Goal: Information Seeking & Learning: Learn about a topic

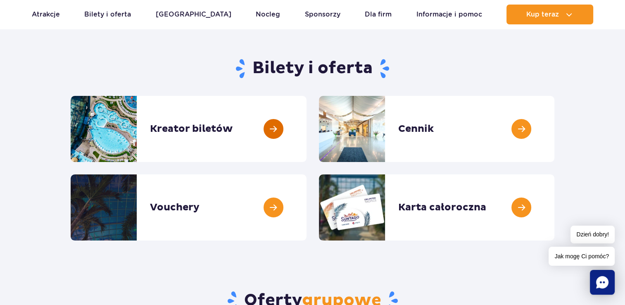
scroll to position [62, 0]
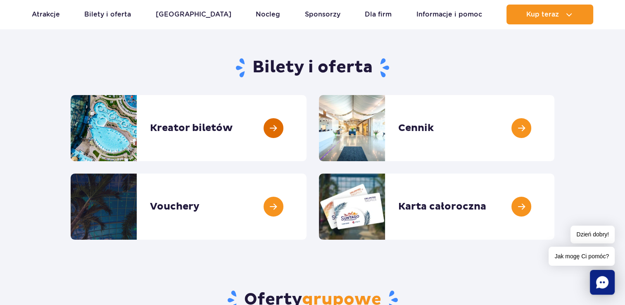
click at [306, 131] on link at bounding box center [306, 128] width 0 height 66
click at [554, 128] on link at bounding box center [554, 128] width 0 height 66
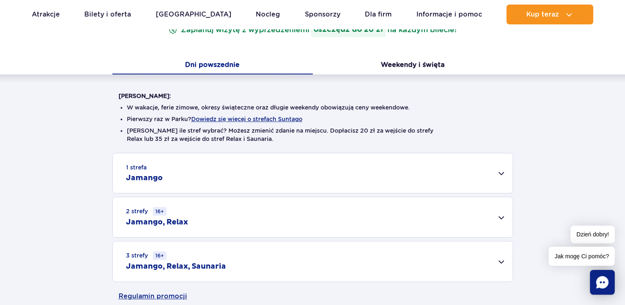
scroll to position [215, 0]
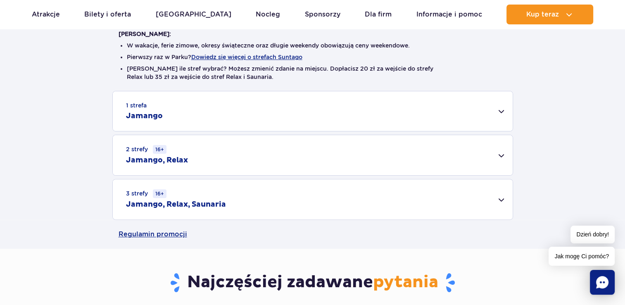
click at [311, 150] on div "2 strefy 16+ Jamango, Relax" at bounding box center [313, 155] width 400 height 40
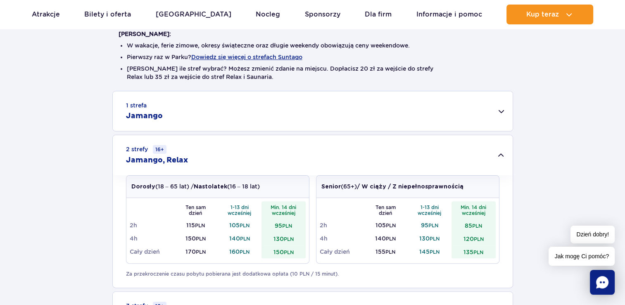
click at [311, 150] on div "2 strefy 16+ Jamango, Relax" at bounding box center [313, 155] width 400 height 40
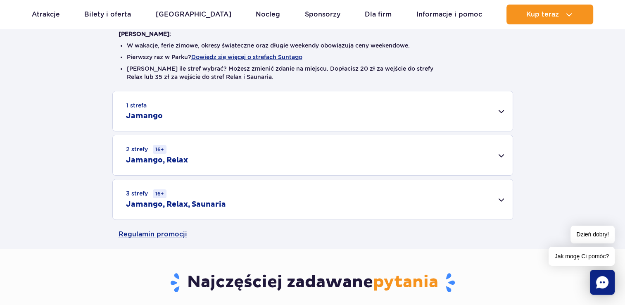
click at [285, 151] on div "2 strefy 16+ Jamango, Relax" at bounding box center [313, 155] width 400 height 40
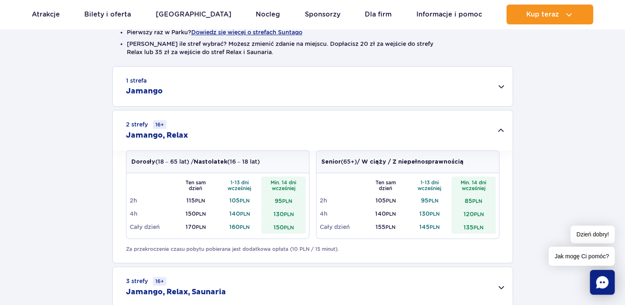
scroll to position [235, 0]
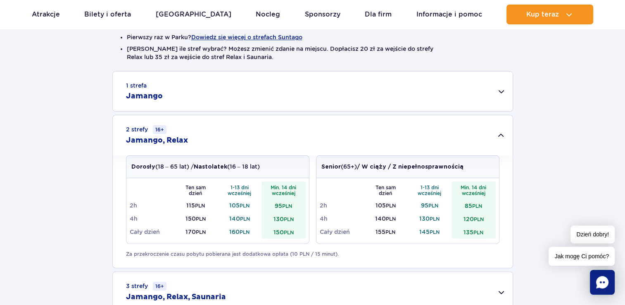
click at [295, 98] on div "1 strefa Jamango" at bounding box center [313, 91] width 400 height 40
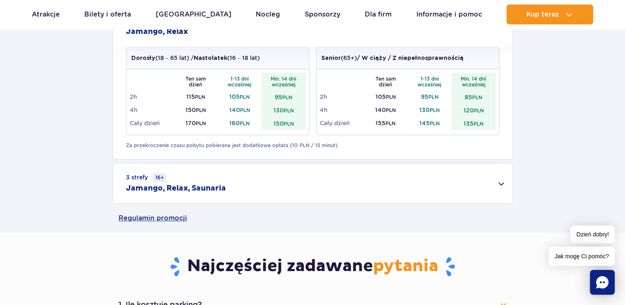
scroll to position [664, 0]
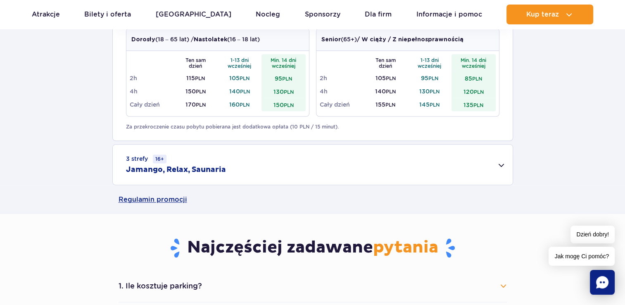
click at [277, 166] on div "3 strefy 16+ Jamango, Relax, Saunaria" at bounding box center [313, 165] width 400 height 40
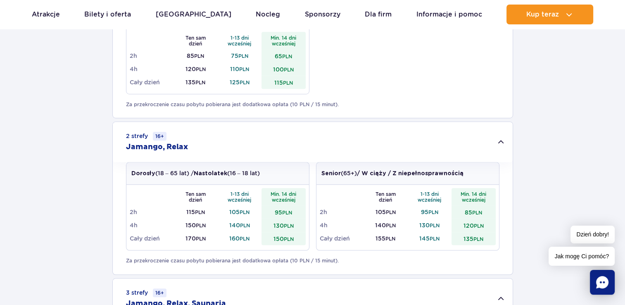
scroll to position [530, 0]
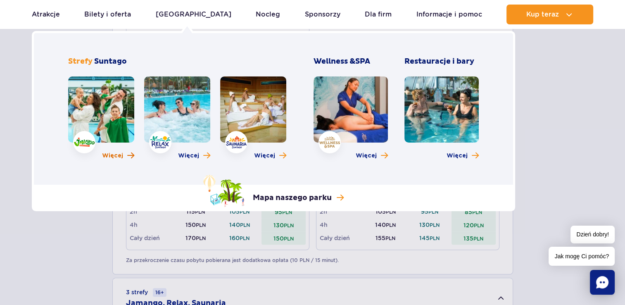
click at [114, 157] on span "Więcej" at bounding box center [112, 156] width 21 height 8
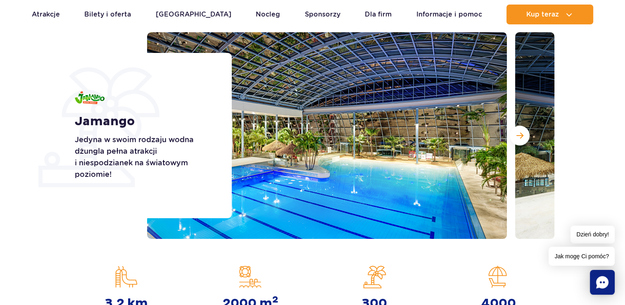
scroll to position [102, 0]
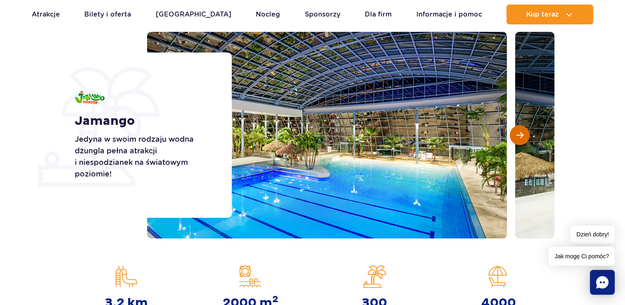
click at [514, 138] on button "Następny slajd" at bounding box center [520, 135] width 20 height 20
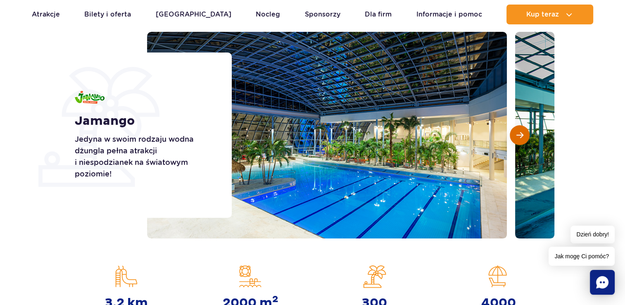
click at [514, 138] on button "Następny slajd" at bounding box center [520, 135] width 20 height 20
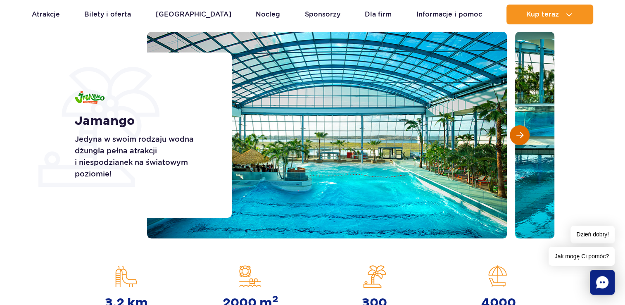
click at [514, 138] on button "Następny slajd" at bounding box center [520, 135] width 20 height 20
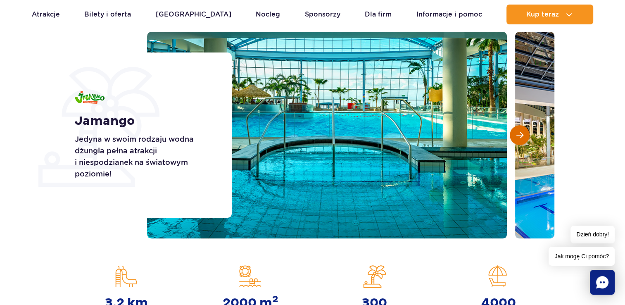
click at [514, 138] on button "Następny slajd" at bounding box center [520, 135] width 20 height 20
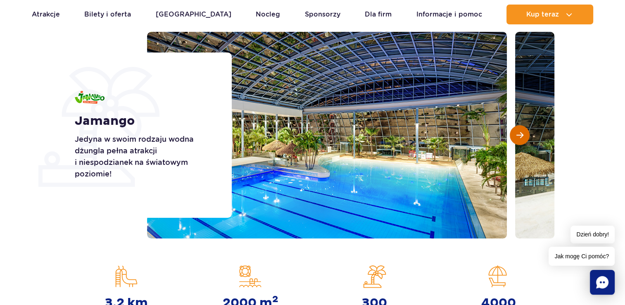
click at [514, 138] on button "Następny slajd" at bounding box center [520, 135] width 20 height 20
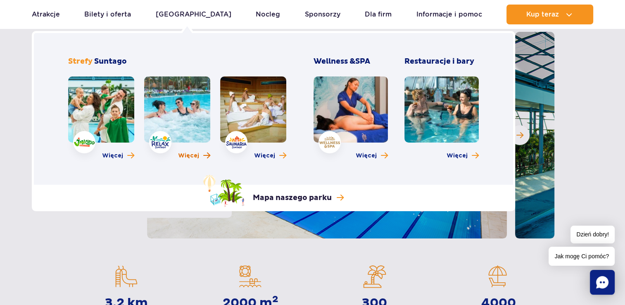
click at [192, 157] on span "Więcej" at bounding box center [188, 156] width 21 height 8
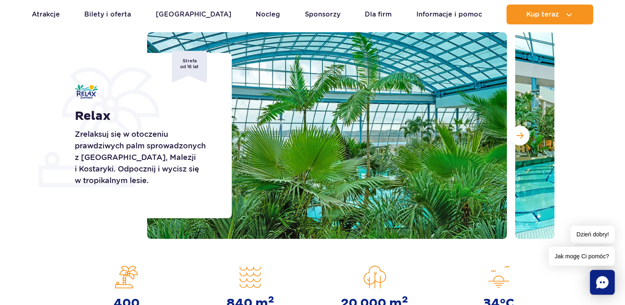
scroll to position [72, 0]
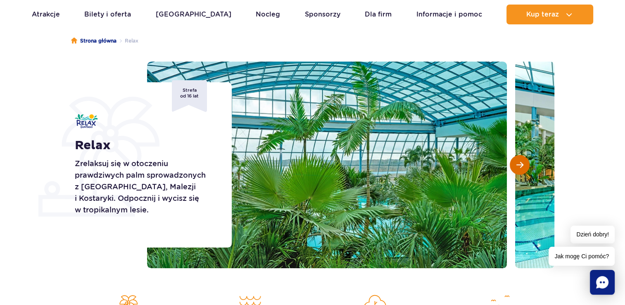
click at [524, 171] on button "Następny slajd" at bounding box center [520, 165] width 20 height 20
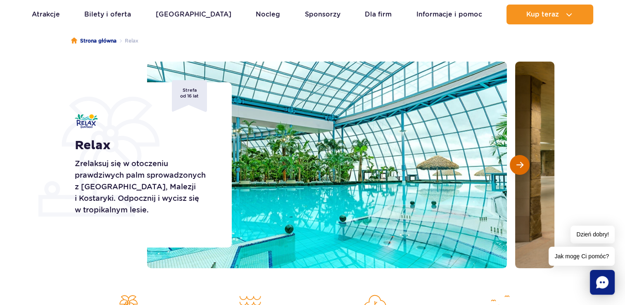
click at [524, 171] on button "Następny slajd" at bounding box center [520, 165] width 20 height 20
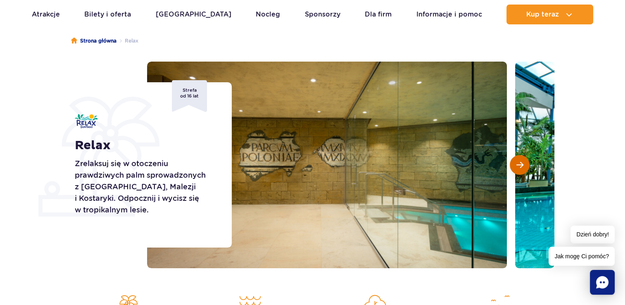
click at [524, 171] on button "Następny slajd" at bounding box center [520, 165] width 20 height 20
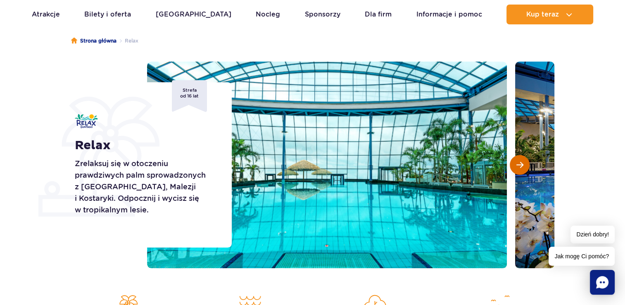
click at [524, 171] on button "Następny slajd" at bounding box center [520, 165] width 20 height 20
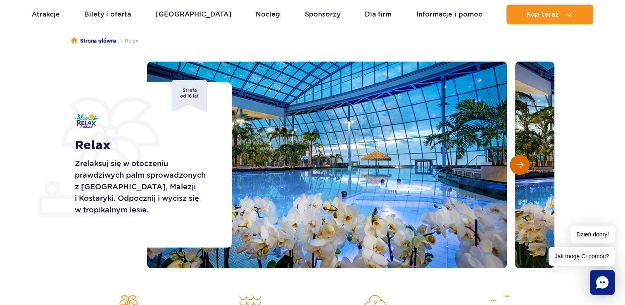
click at [524, 171] on button "Następny slajd" at bounding box center [520, 165] width 20 height 20
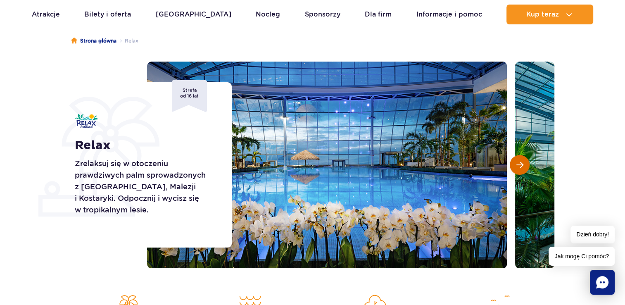
click at [524, 171] on button "Następny slajd" at bounding box center [520, 165] width 20 height 20
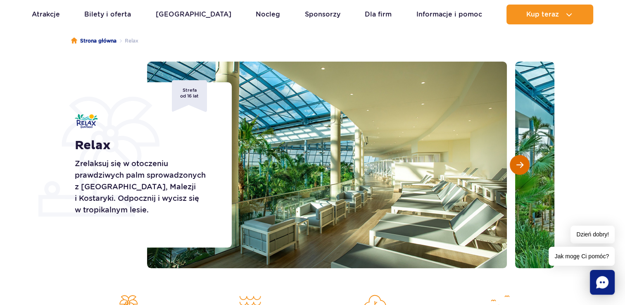
click at [524, 171] on button "Następny slajd" at bounding box center [520, 165] width 20 height 20
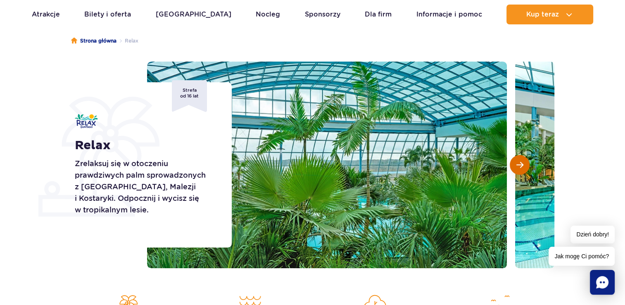
click at [524, 171] on button "Następny slajd" at bounding box center [520, 165] width 20 height 20
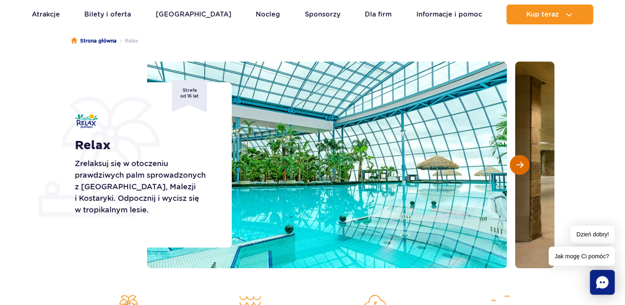
click at [524, 171] on button "Następny slajd" at bounding box center [520, 165] width 20 height 20
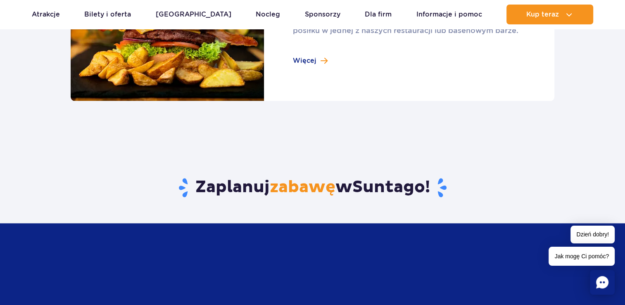
scroll to position [998, 0]
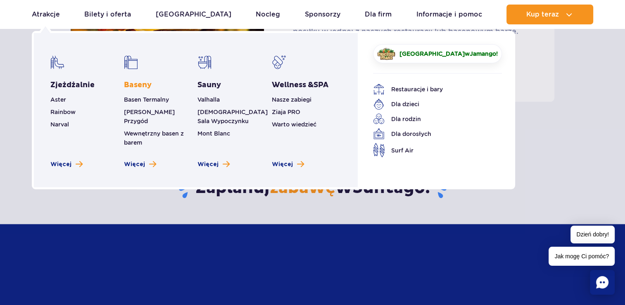
click at [140, 87] on link "Baseny" at bounding box center [138, 85] width 28 height 10
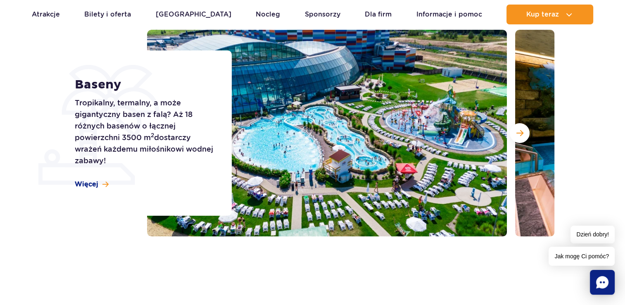
scroll to position [104, 0]
click at [517, 135] on span "Następny slajd" at bounding box center [519, 132] width 7 height 7
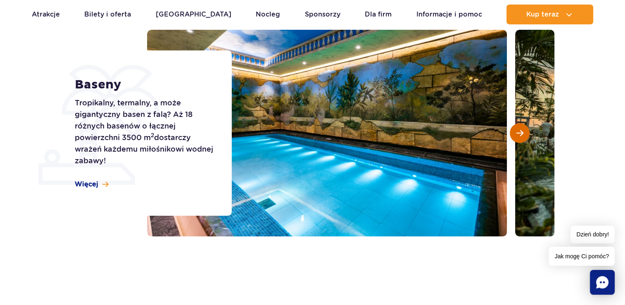
click at [517, 135] on span "Następny slajd" at bounding box center [519, 132] width 7 height 7
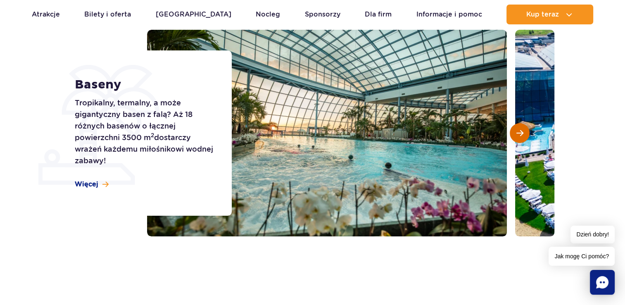
click at [517, 135] on span "Następny slajd" at bounding box center [519, 132] width 7 height 7
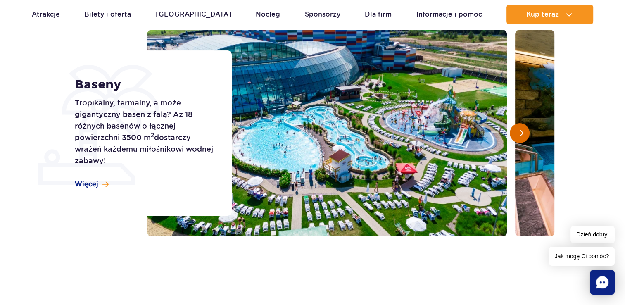
click at [517, 135] on span "Następny slajd" at bounding box center [519, 132] width 7 height 7
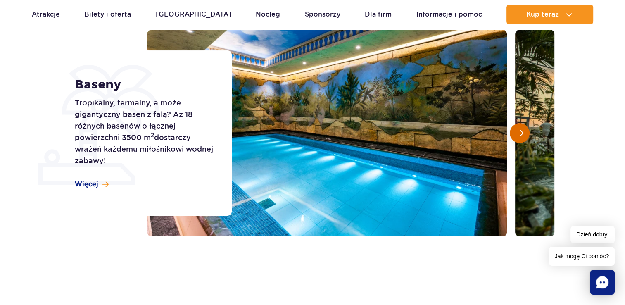
click at [517, 135] on span "Następny slajd" at bounding box center [519, 132] width 7 height 7
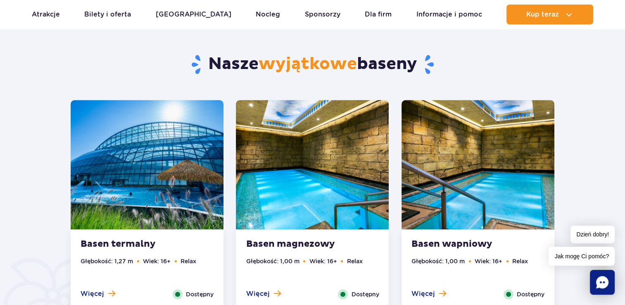
scroll to position [413, 0]
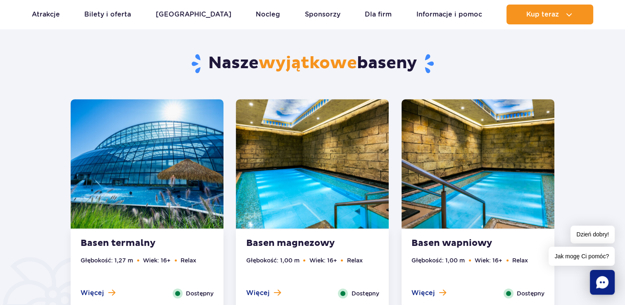
click at [137, 245] on strong "Basen termalny" at bounding box center [131, 243] width 100 height 12
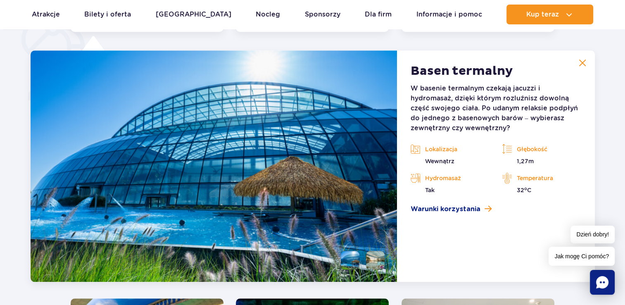
scroll to position [692, 0]
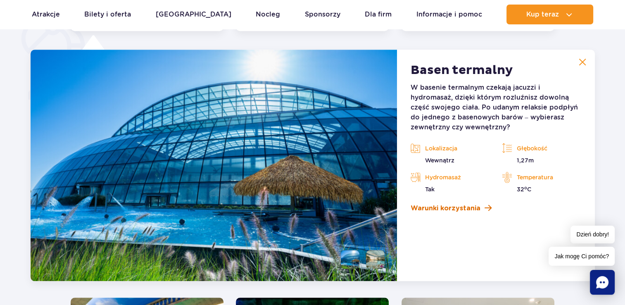
click at [425, 209] on span "Warunki korzystania" at bounding box center [445, 208] width 70 height 10
